Goal: Task Accomplishment & Management: Complete application form

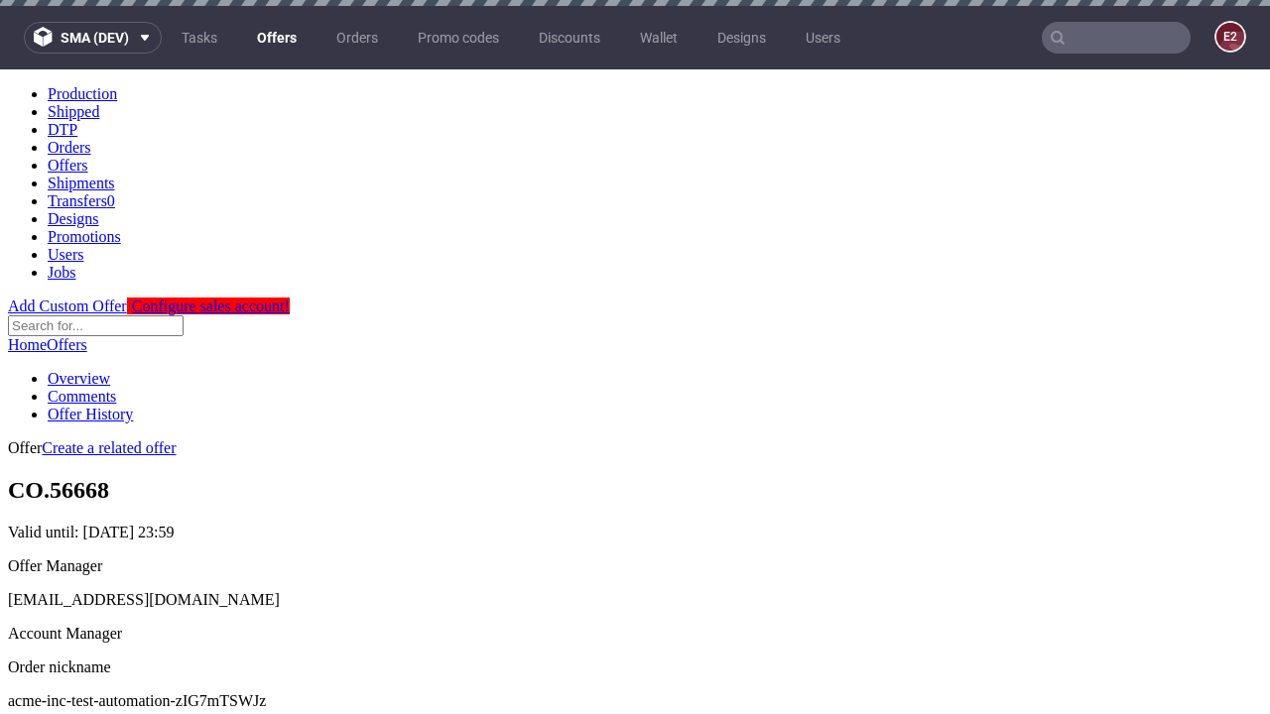
scroll to position [6, 0]
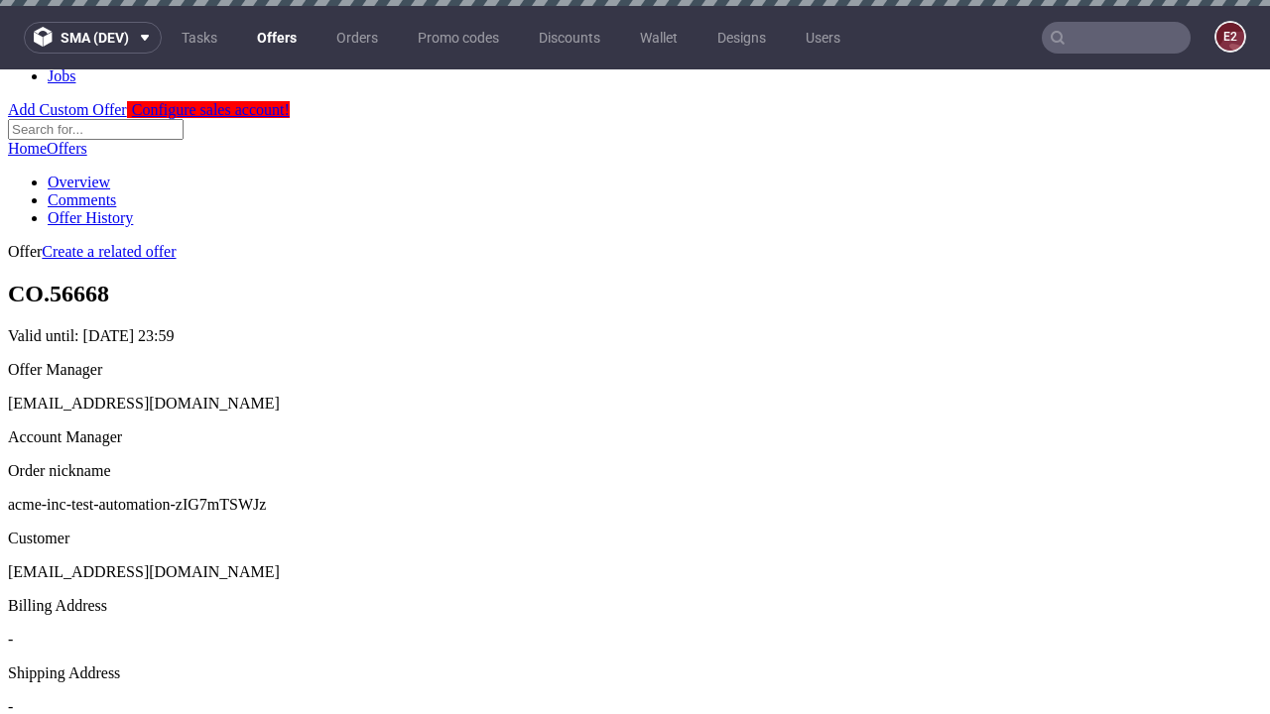
scroll to position [6, 0]
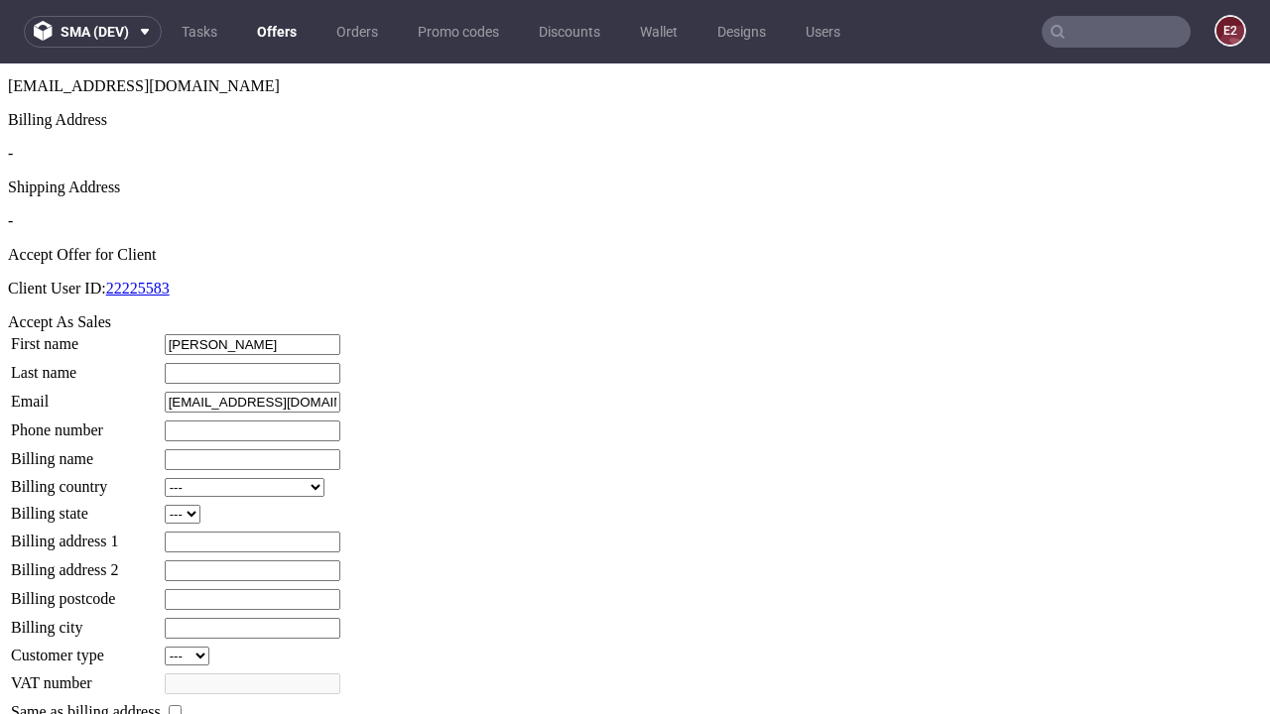
type input "[PERSON_NAME]"
type input "1509813888"
type input "Gudrun_Conn99"
select select "13"
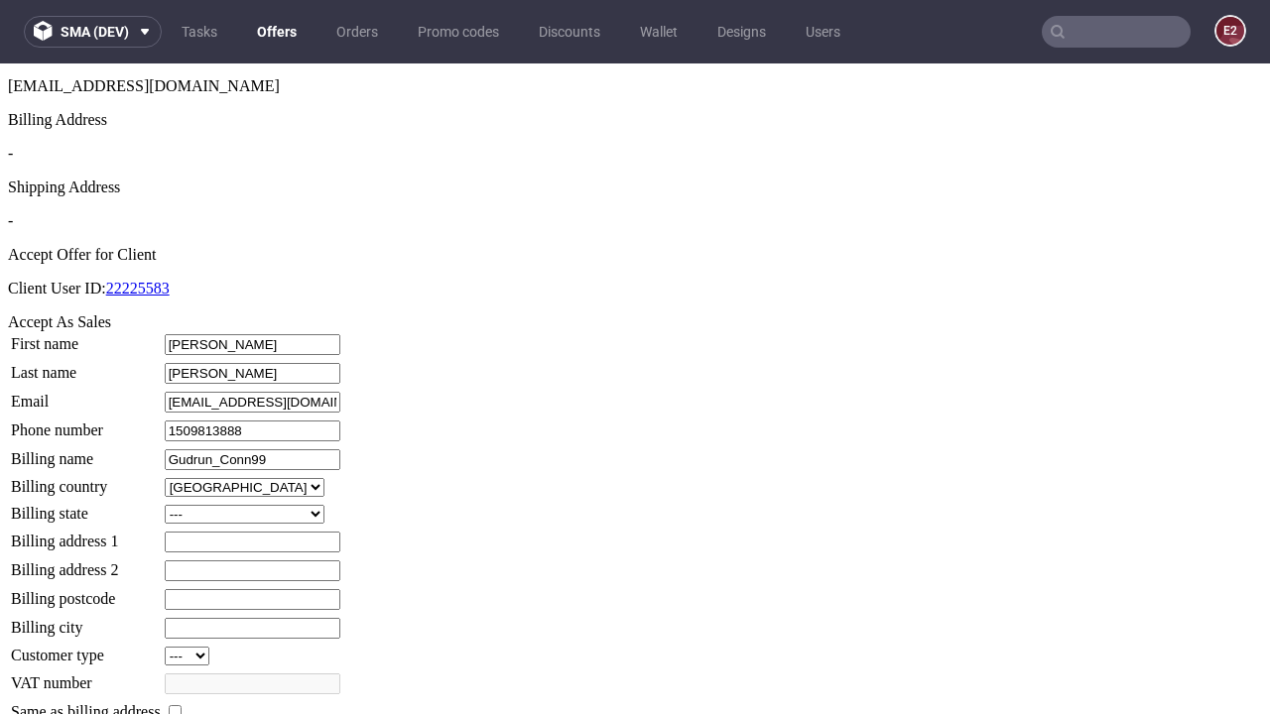
select select "132"
type input "Gudrun_Conn99"
type input "[STREET_ADDRESS]"
type input "UV07 5SI"
type input "Shanahanham"
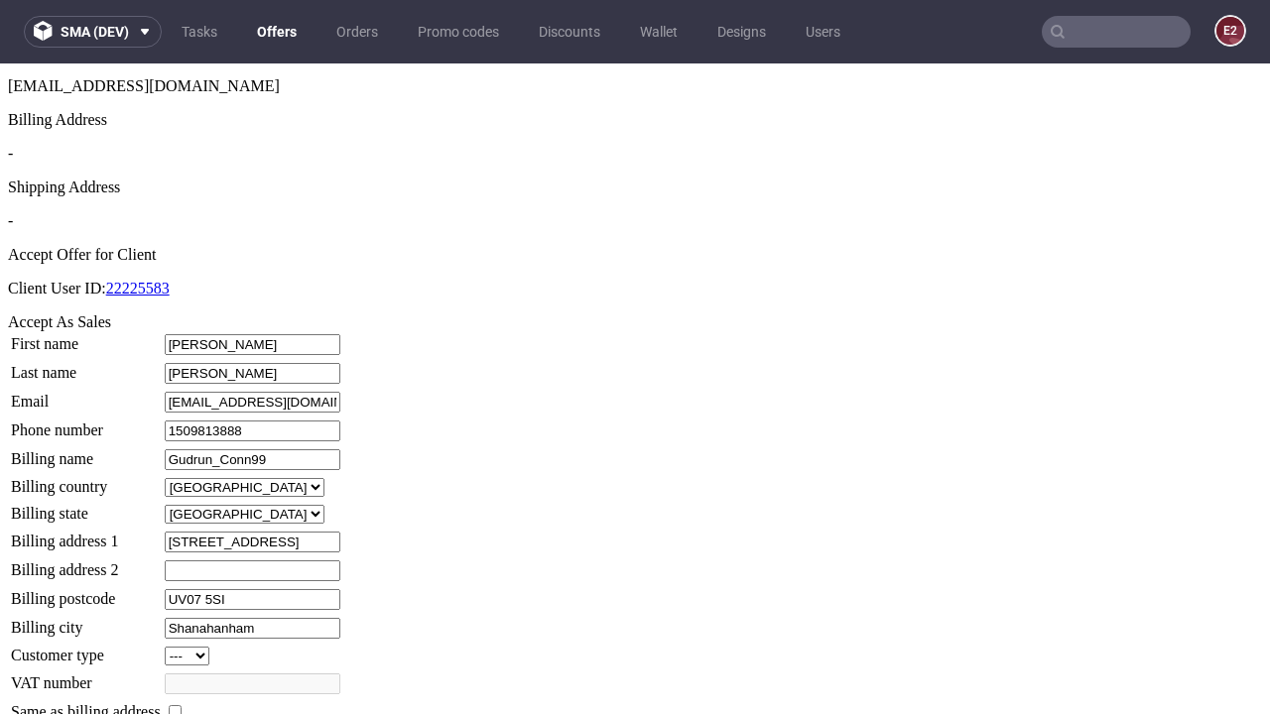
click at [182, 705] on input "checkbox" at bounding box center [175, 711] width 13 height 13
checkbox input "true"
type input "Gudrun_Conn99"
select select "13"
type input "[STREET_ADDRESS]"
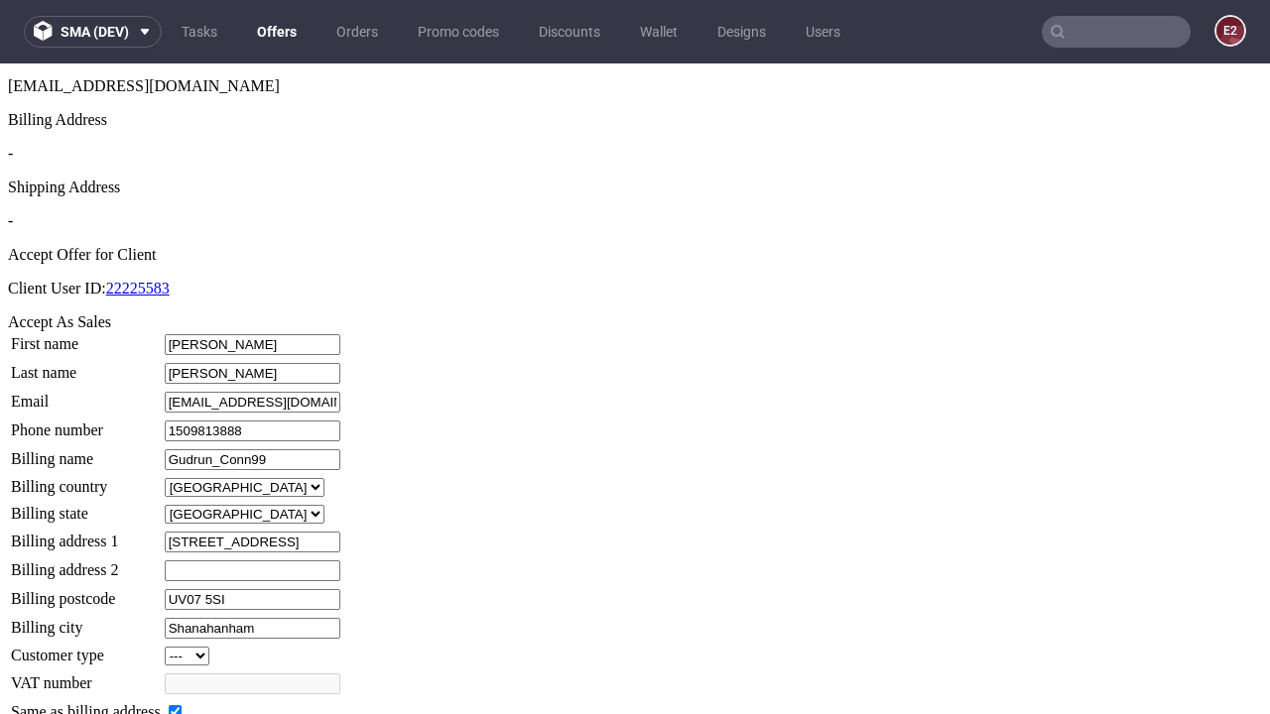
type input "UV07 5SI"
type input "Shanahanham"
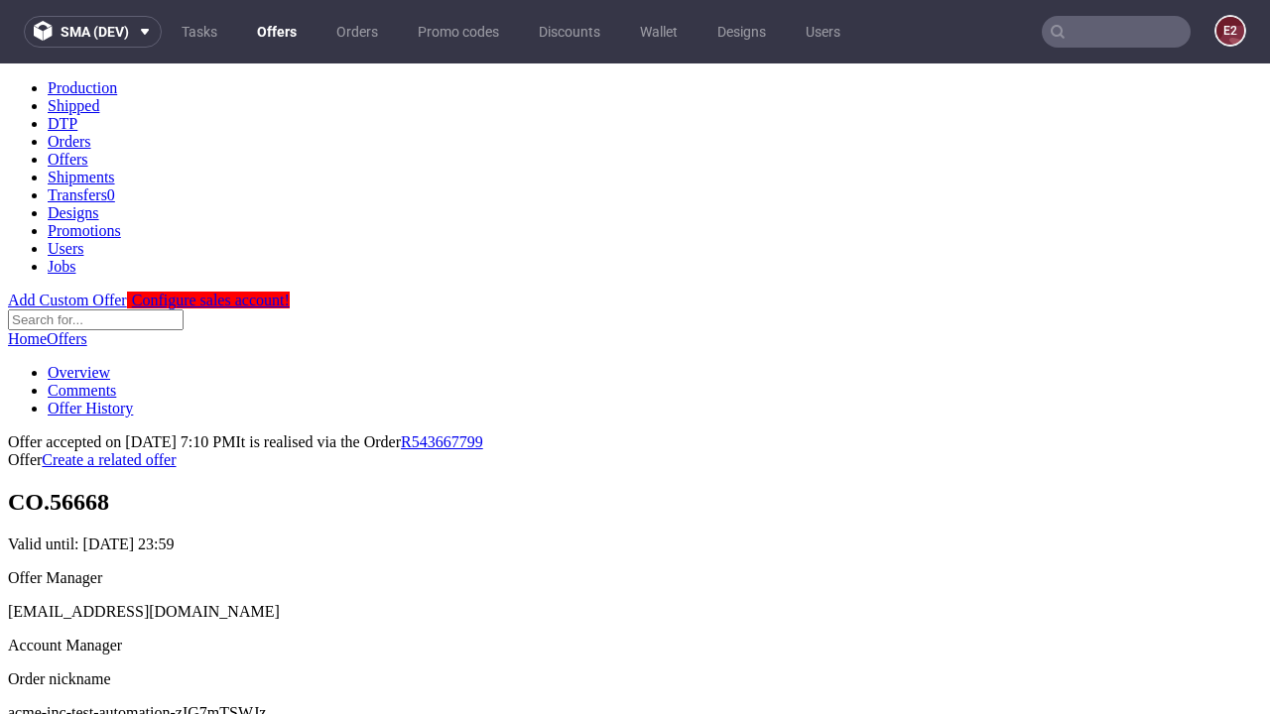
scroll to position [0, 0]
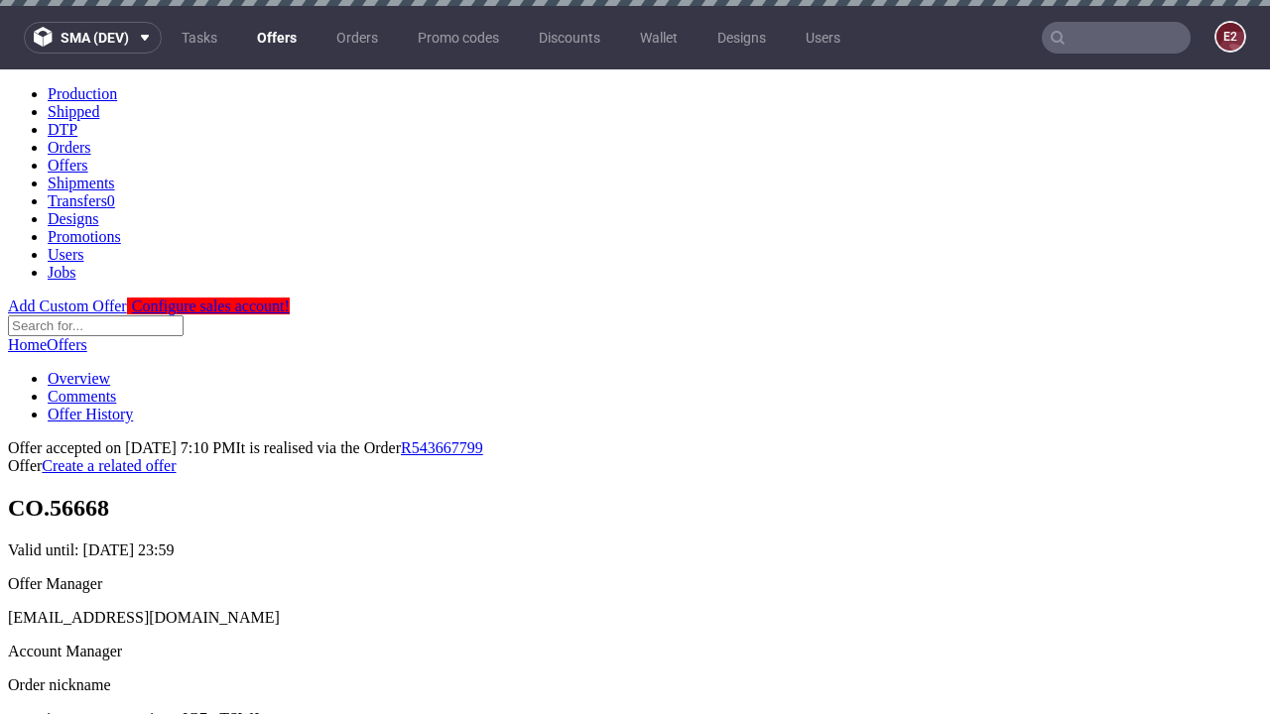
type input "[DATE]"
select select "12214305"
type input "In progress..."
